Goal: Task Accomplishment & Management: Manage account settings

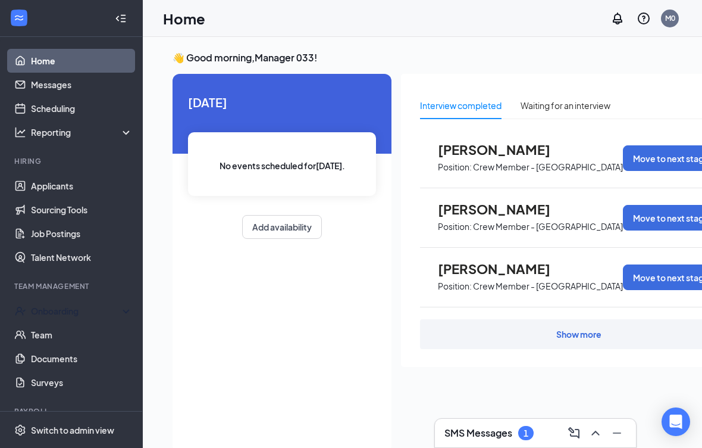
click at [53, 314] on div "Onboarding" at bounding box center [77, 311] width 92 height 12
click at [47, 314] on div "Onboarding" at bounding box center [77, 311] width 92 height 12
click at [65, 190] on link "Applicants" at bounding box center [82, 186] width 102 height 24
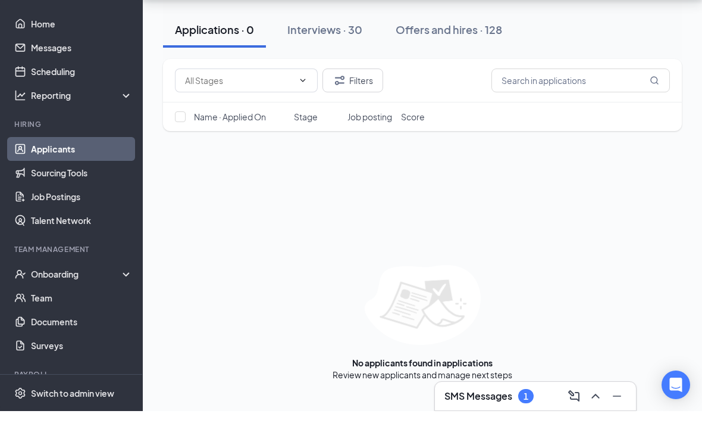
scroll to position [11, 0]
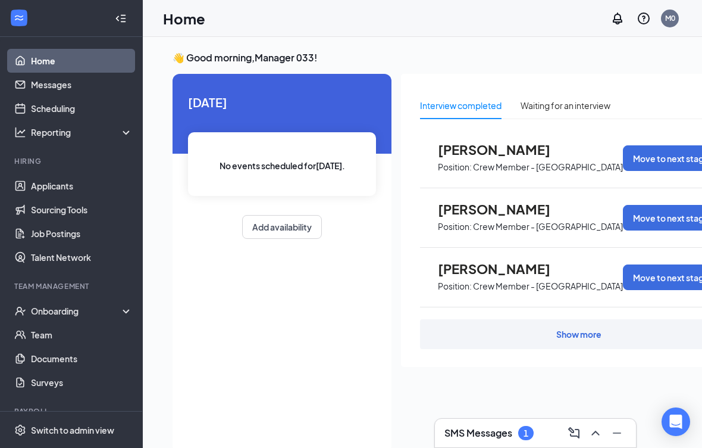
click at [51, 187] on link "Applicants" at bounding box center [82, 186] width 102 height 24
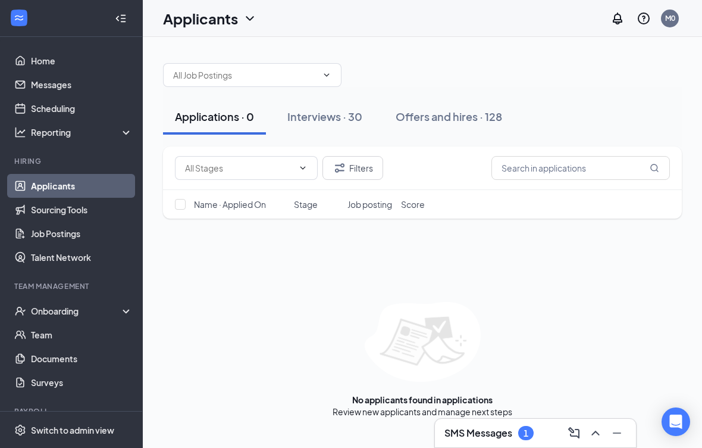
click at [330, 124] on button "Interviews · 30" at bounding box center [325, 117] width 99 height 36
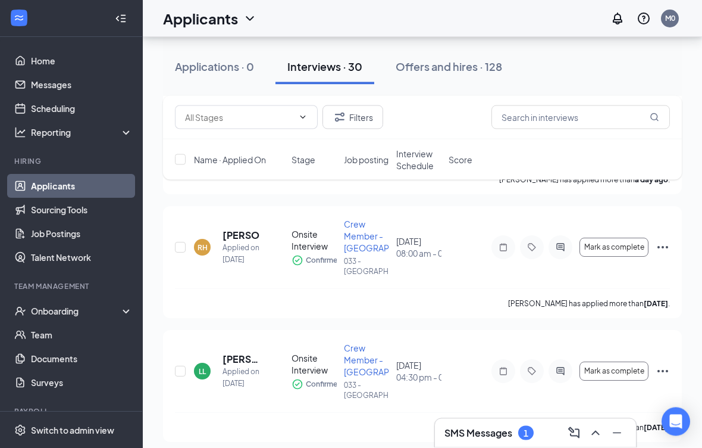
scroll to position [531, 0]
click at [539, 251] on icon "Tag" at bounding box center [532, 247] width 14 height 10
